Goal: Task Accomplishment & Management: Manage account settings

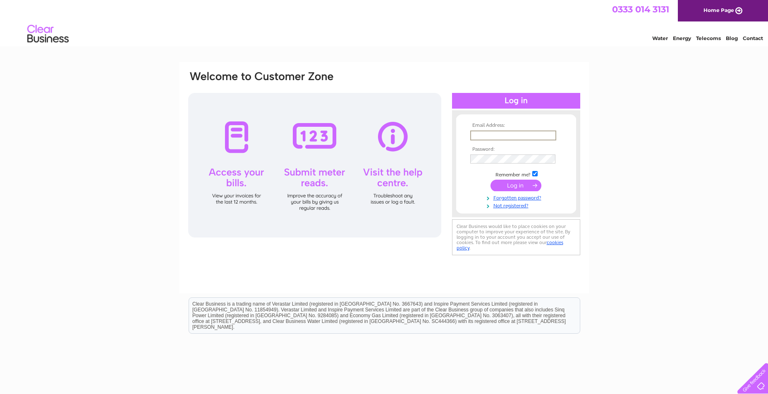
click at [502, 136] on input "text" at bounding box center [513, 136] width 86 height 10
type input "pstansfield@epilepsyscotland.org.uk"
click at [490, 180] on input "submit" at bounding box center [515, 186] width 51 height 12
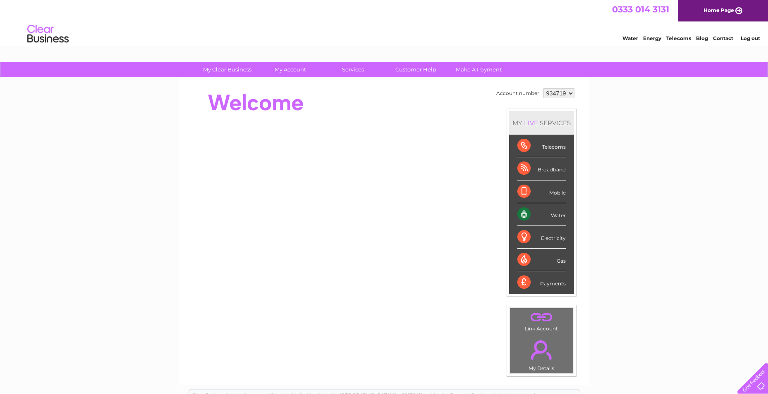
click at [522, 213] on div "Water" at bounding box center [541, 214] width 48 height 23
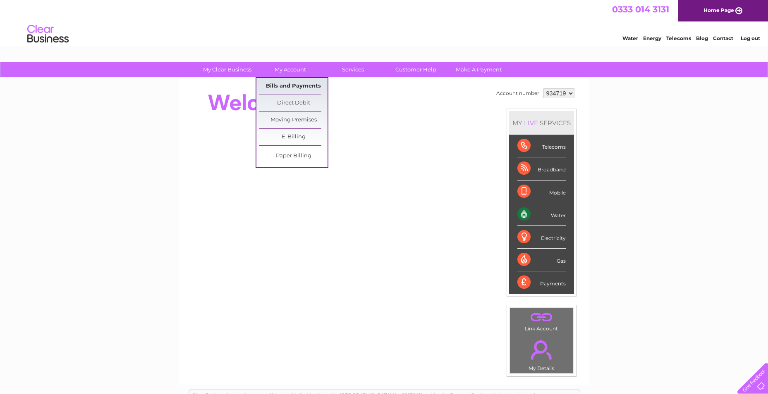
click at [291, 87] on link "Bills and Payments" at bounding box center [293, 86] width 68 height 17
click at [291, 86] on link "Bills and Payments" at bounding box center [293, 86] width 68 height 17
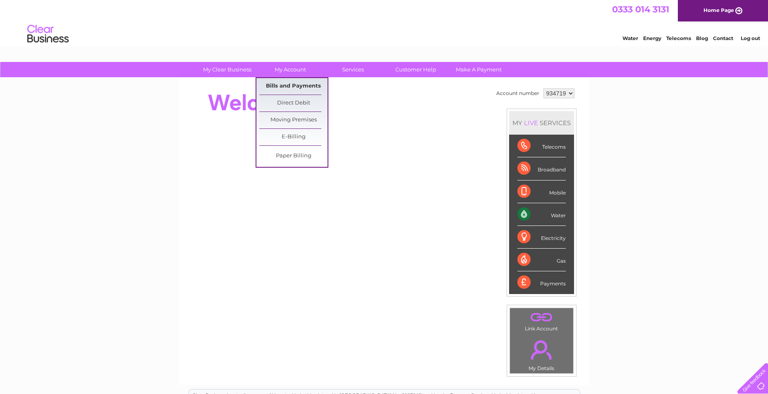
click at [291, 86] on link "Bills and Payments" at bounding box center [293, 86] width 68 height 17
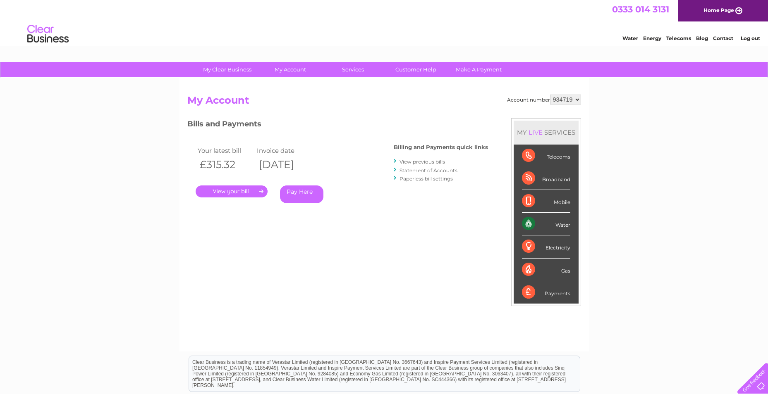
click at [234, 191] on link "." at bounding box center [232, 192] width 72 height 12
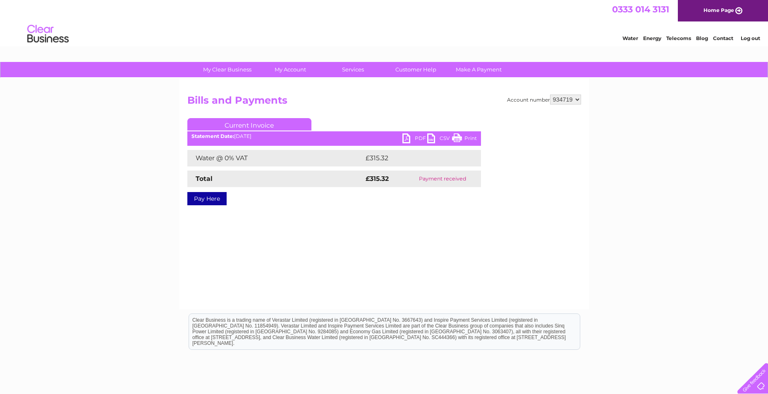
click at [411, 139] on link "PDF" at bounding box center [414, 140] width 25 height 12
click at [406, 136] on link "PDF" at bounding box center [414, 140] width 25 height 12
